Goal: Transaction & Acquisition: Obtain resource

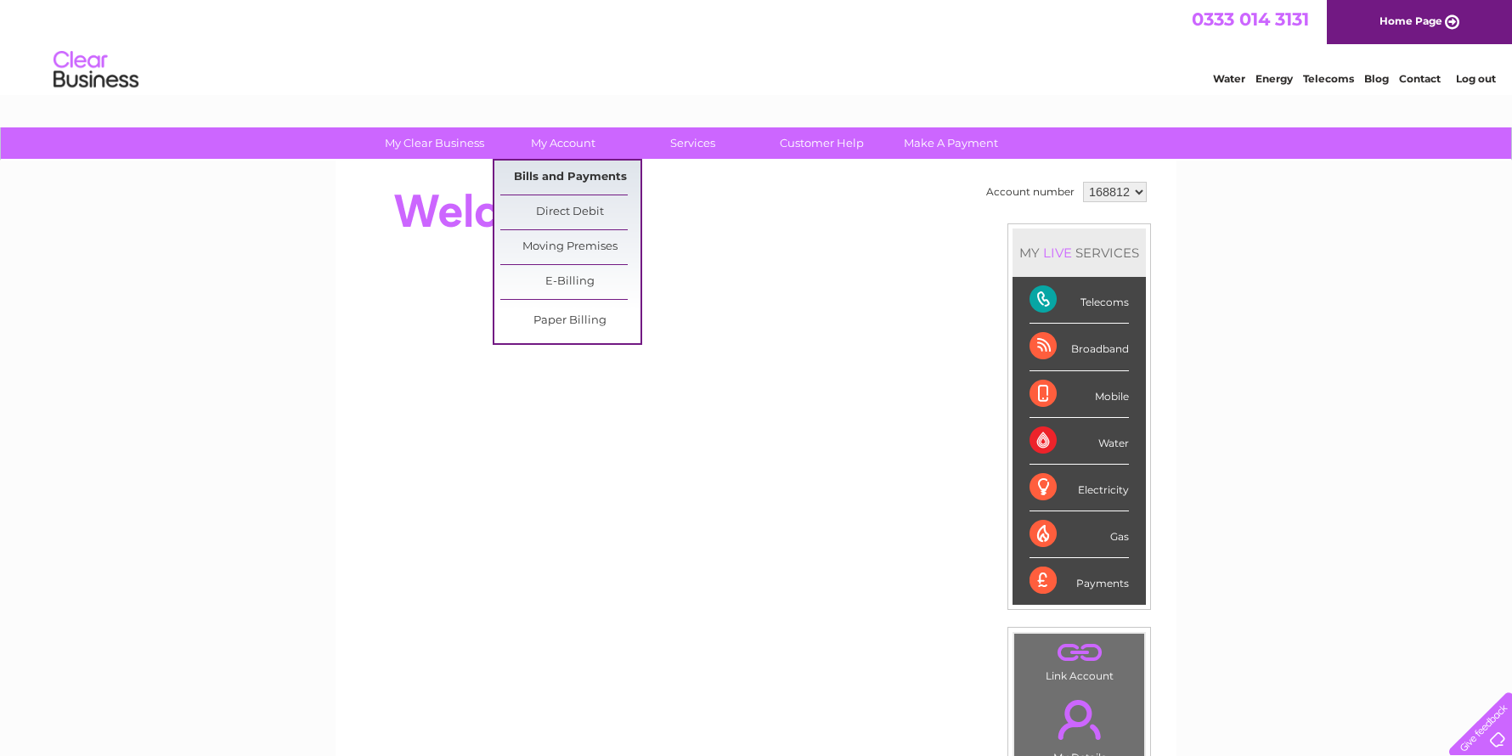
click at [559, 177] on link "Bills and Payments" at bounding box center [570, 178] width 140 height 34
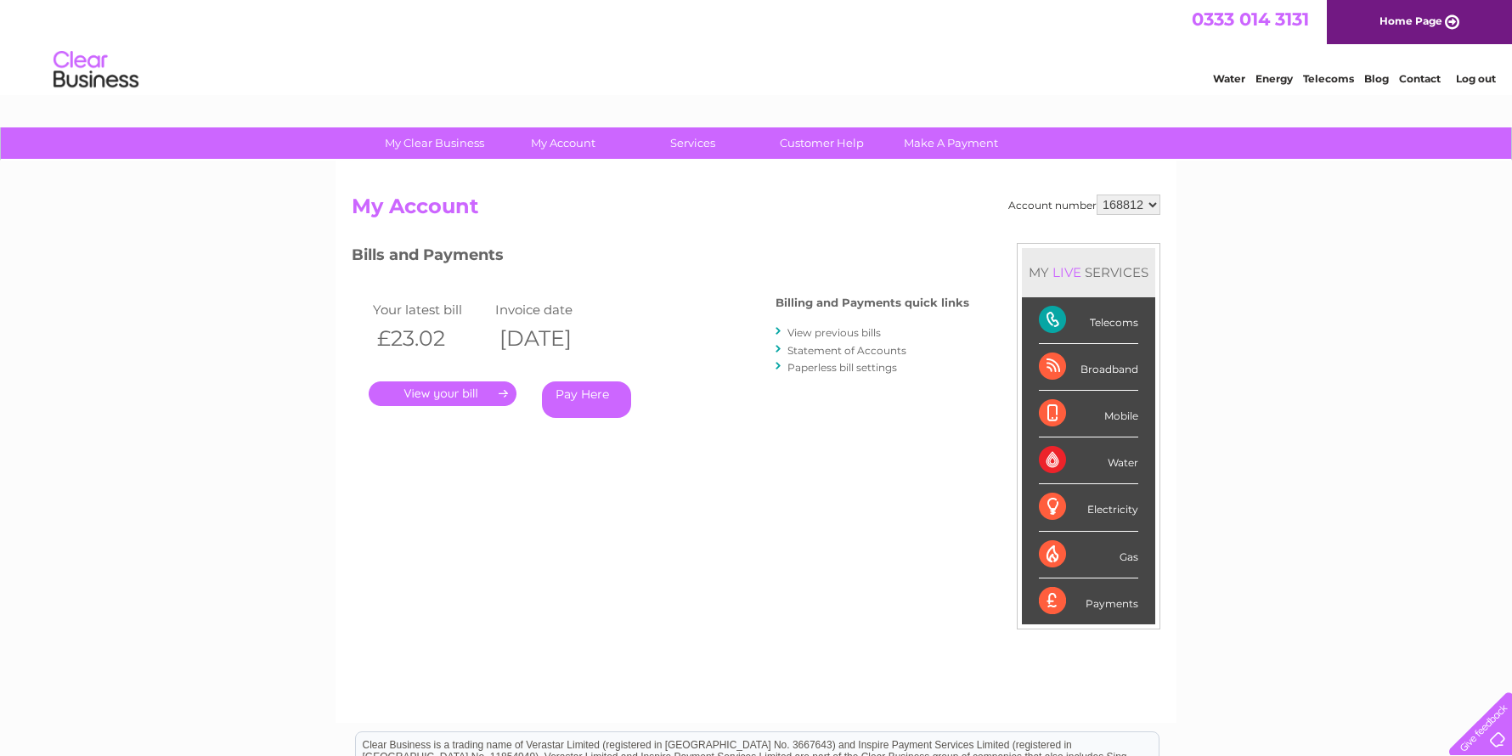
click at [443, 391] on link "." at bounding box center [443, 393] width 148 height 25
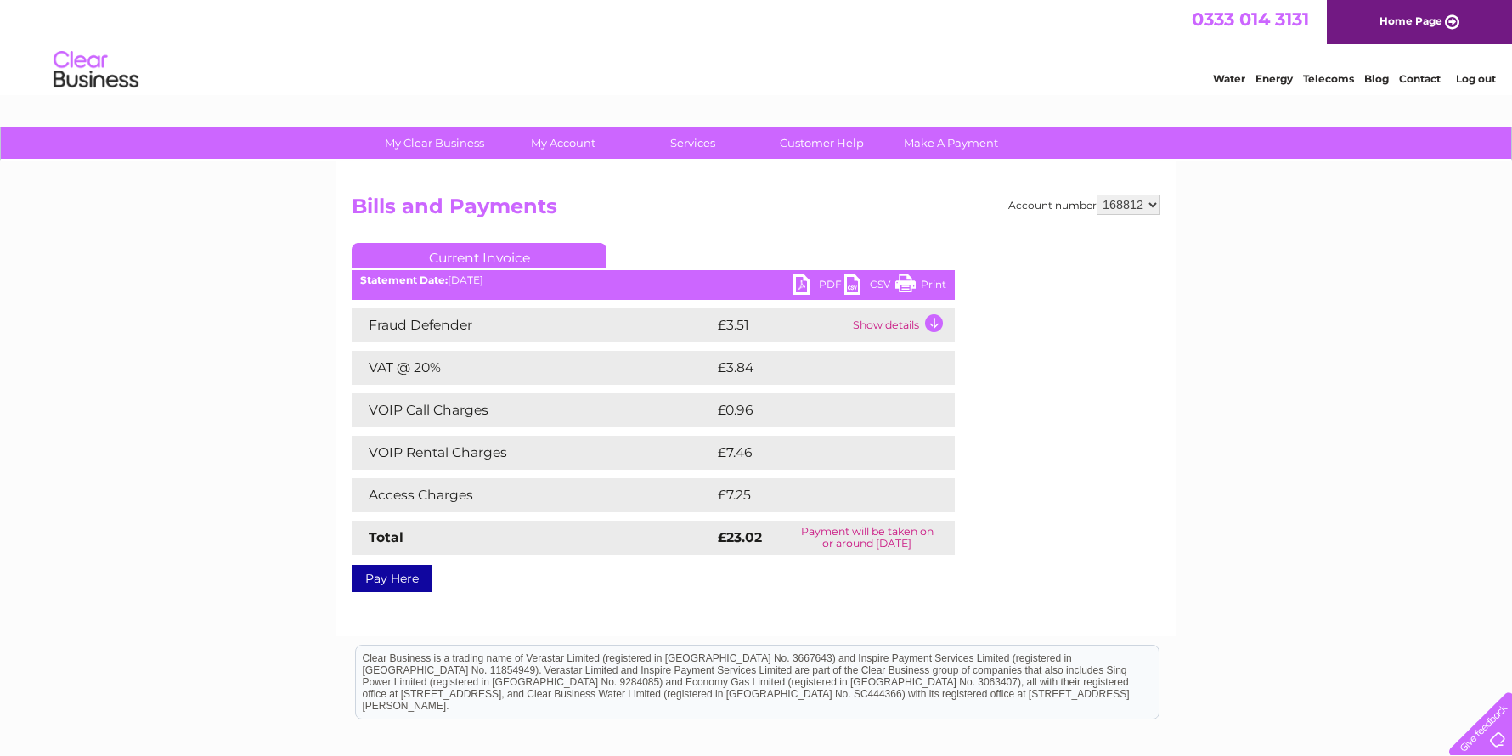
click at [802, 286] on link "PDF" at bounding box center [818, 286] width 51 height 25
